Goal: Transaction & Acquisition: Purchase product/service

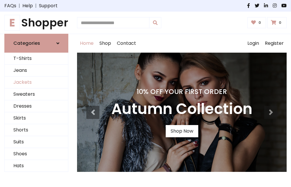
click at [36, 83] on link "Jackets" at bounding box center [36, 83] width 63 height 12
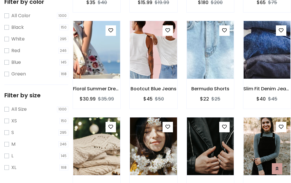
scroll to position [234, 0]
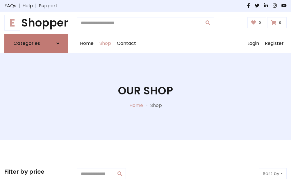
click at [36, 43] on h6 "Categories" at bounding box center [26, 43] width 27 height 6
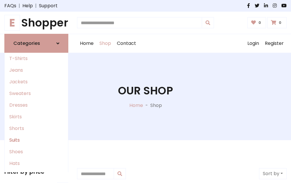
click at [36, 140] on link "Suits" at bounding box center [36, 140] width 63 height 12
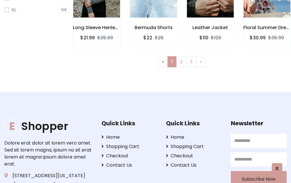
scroll to position [391, 0]
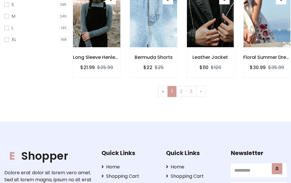
click at [97, 24] on img at bounding box center [97, 18] width 56 height 140
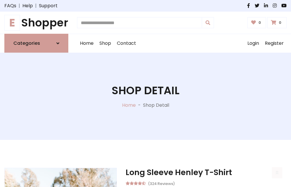
scroll to position [544, 0]
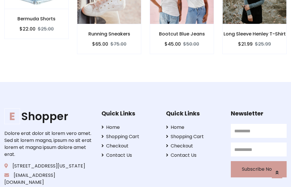
scroll to position [544, 0]
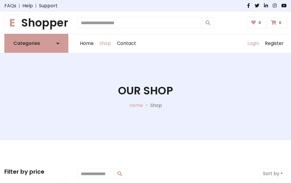
click at [253, 43] on link "Login" at bounding box center [253, 43] width 17 height 19
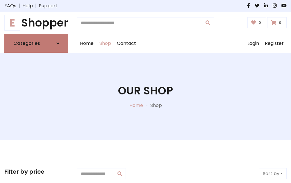
click at [58, 43] on icon at bounding box center [57, 43] width 3 height 5
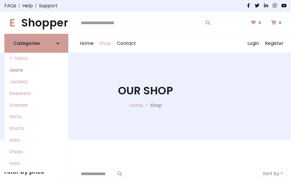
click at [36, 70] on link "Jeans" at bounding box center [36, 70] width 63 height 12
